Goal: Transaction & Acquisition: Purchase product/service

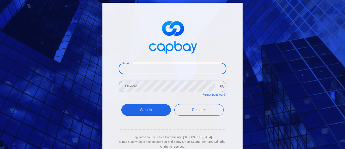
click at [167, 63] on input "Email" at bounding box center [173, 68] width 108 height 11
type input "[EMAIL_ADDRESS][DOMAIN_NAME]"
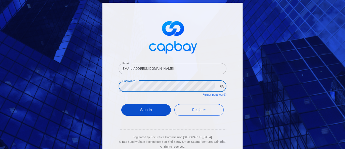
click at [141, 110] on button "Sign In" at bounding box center [146, 110] width 50 height 12
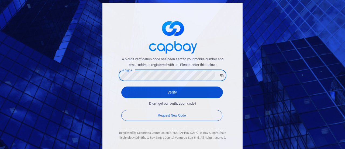
click at [168, 91] on button "Verify" at bounding box center [172, 92] width 102 height 12
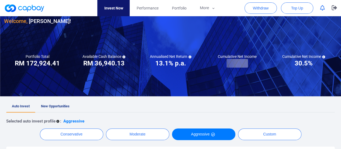
scroll to position [27, 0]
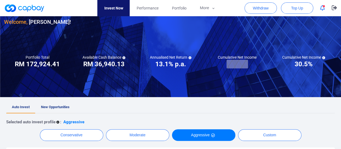
click at [61, 104] on link "New Opportunities" at bounding box center [55, 107] width 40 height 12
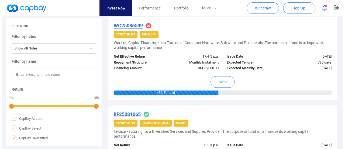
scroll to position [459, 0]
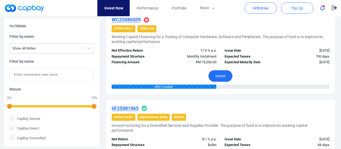
click at [220, 78] on button "Invest" at bounding box center [221, 76] width 24 height 12
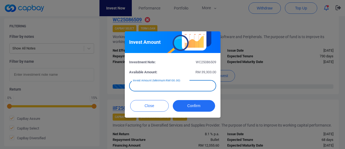
click at [182, 86] on input "text" at bounding box center [172, 85] width 87 height 11
type input "RM 500"
click at [194, 108] on button "Confirm" at bounding box center [194, 106] width 42 height 12
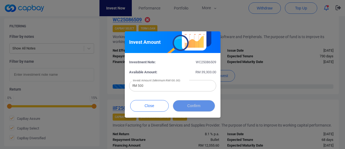
scroll to position [293, 0]
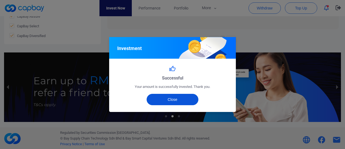
click at [174, 97] on button "Close" at bounding box center [173, 99] width 52 height 11
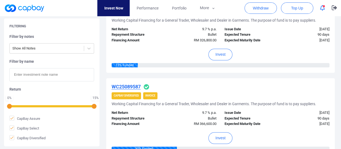
scroll to position [211, 0]
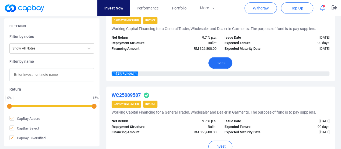
click at [222, 62] on button "Invest" at bounding box center [221, 63] width 24 height 12
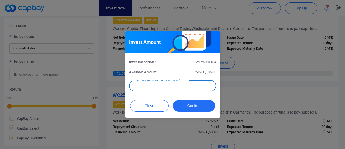
click at [179, 87] on input "text" at bounding box center [172, 85] width 87 height 11
type input "RM 500"
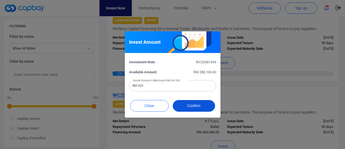
click at [189, 110] on button "Confirm" at bounding box center [194, 106] width 42 height 12
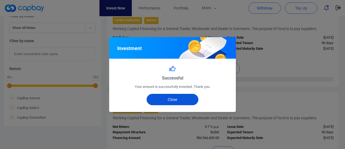
click at [157, 97] on button "Close" at bounding box center [173, 99] width 52 height 11
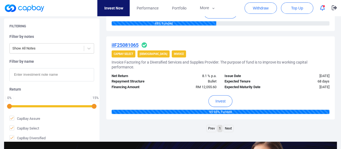
scroll to position [535, 0]
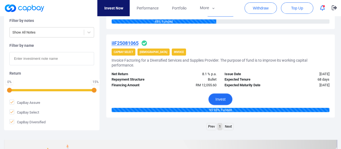
click at [221, 98] on button "Invest" at bounding box center [221, 99] width 24 height 12
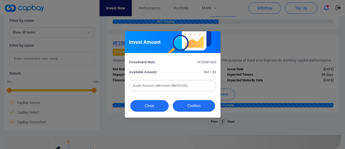
click at [140, 105] on button "Close" at bounding box center [149, 106] width 39 height 12
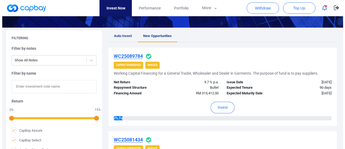
scroll to position [0, 0]
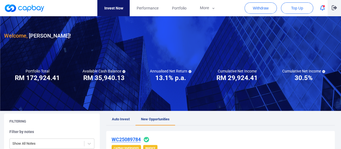
click at [336, 7] on icon "button" at bounding box center [334, 7] width 5 height 5
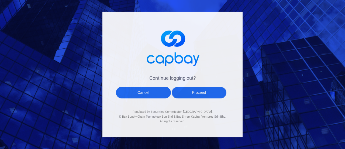
click at [195, 91] on button "Proceed" at bounding box center [199, 93] width 55 height 12
